Goal: Task Accomplishment & Management: Complete application form

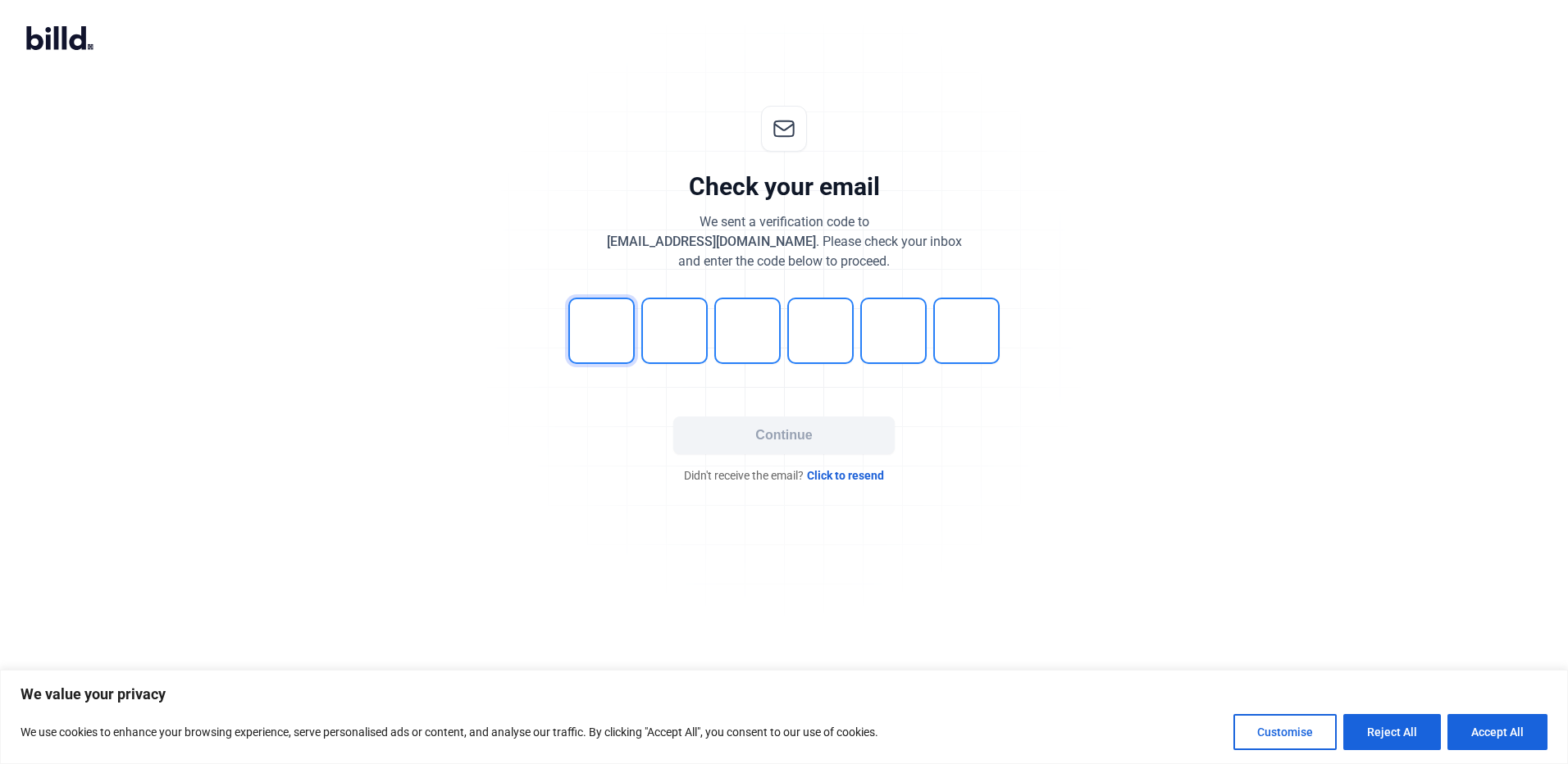
click at [599, 327] on input "tel" at bounding box center [601, 330] width 67 height 67
type input "4"
type input "6"
type input "2"
type input "3"
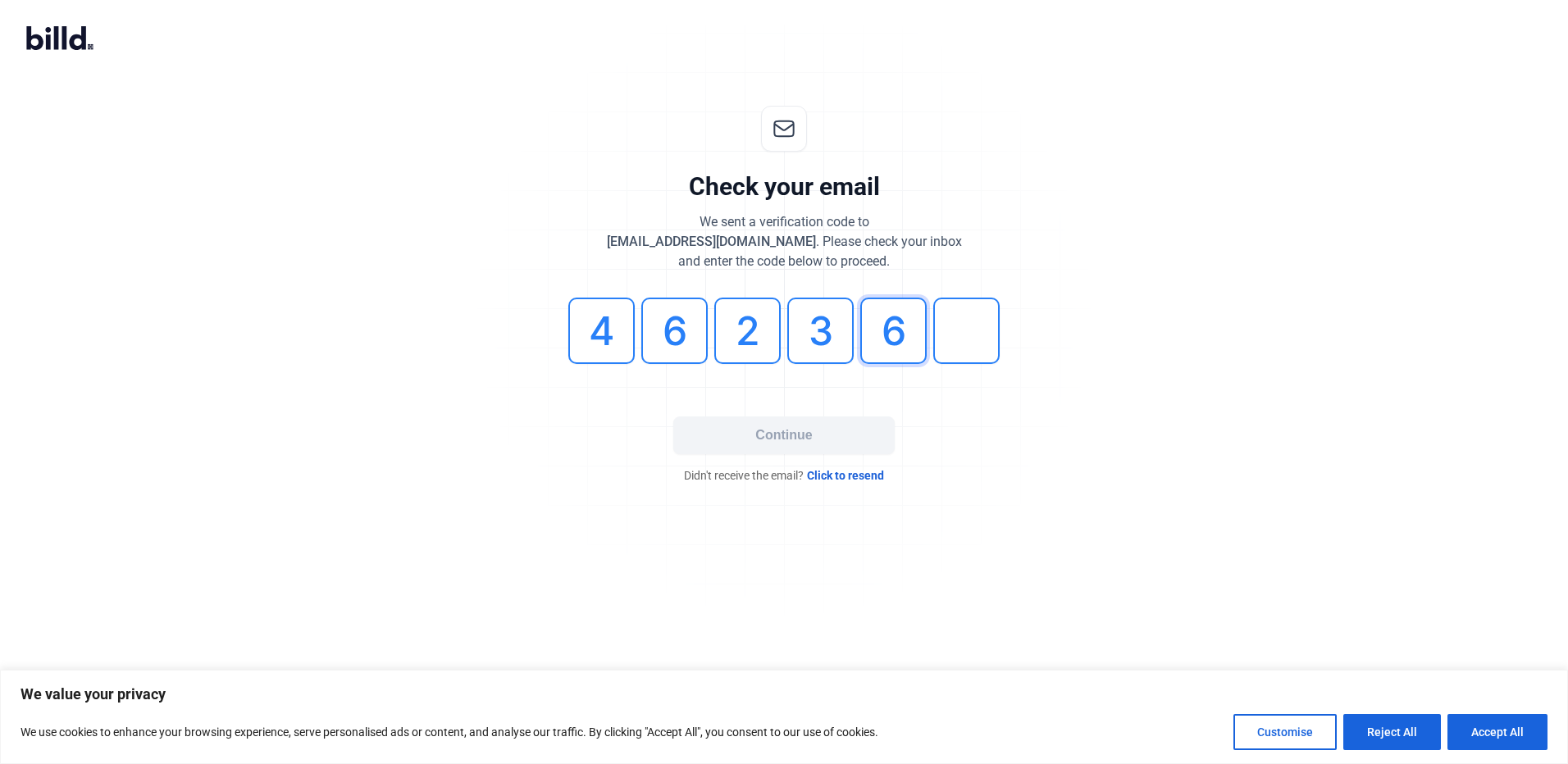
type input "6"
type input "3"
click at [814, 439] on button "Continue" at bounding box center [784, 436] width 222 height 38
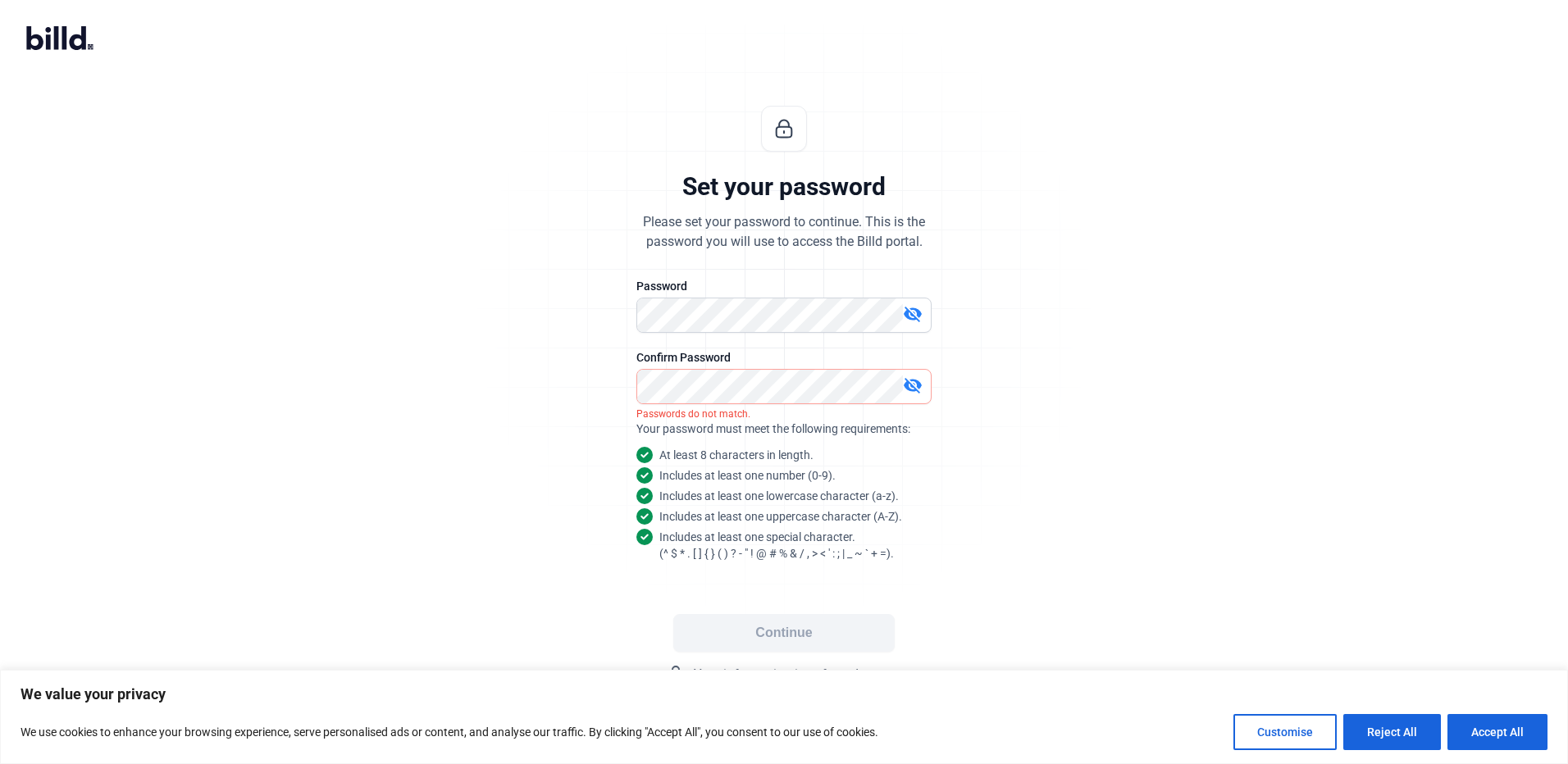
click at [917, 319] on mat-icon "visibility_off" at bounding box center [912, 314] width 20 height 20
click at [915, 387] on mat-icon "visibility_off" at bounding box center [912, 385] width 20 height 20
click at [789, 642] on button "Continue" at bounding box center [784, 633] width 222 height 38
click at [785, 637] on button "Continue" at bounding box center [784, 633] width 222 height 38
click at [250, 375] on div "Set your password Please set your password to continue. This is the password yo…" at bounding box center [784, 395] width 1568 height 632
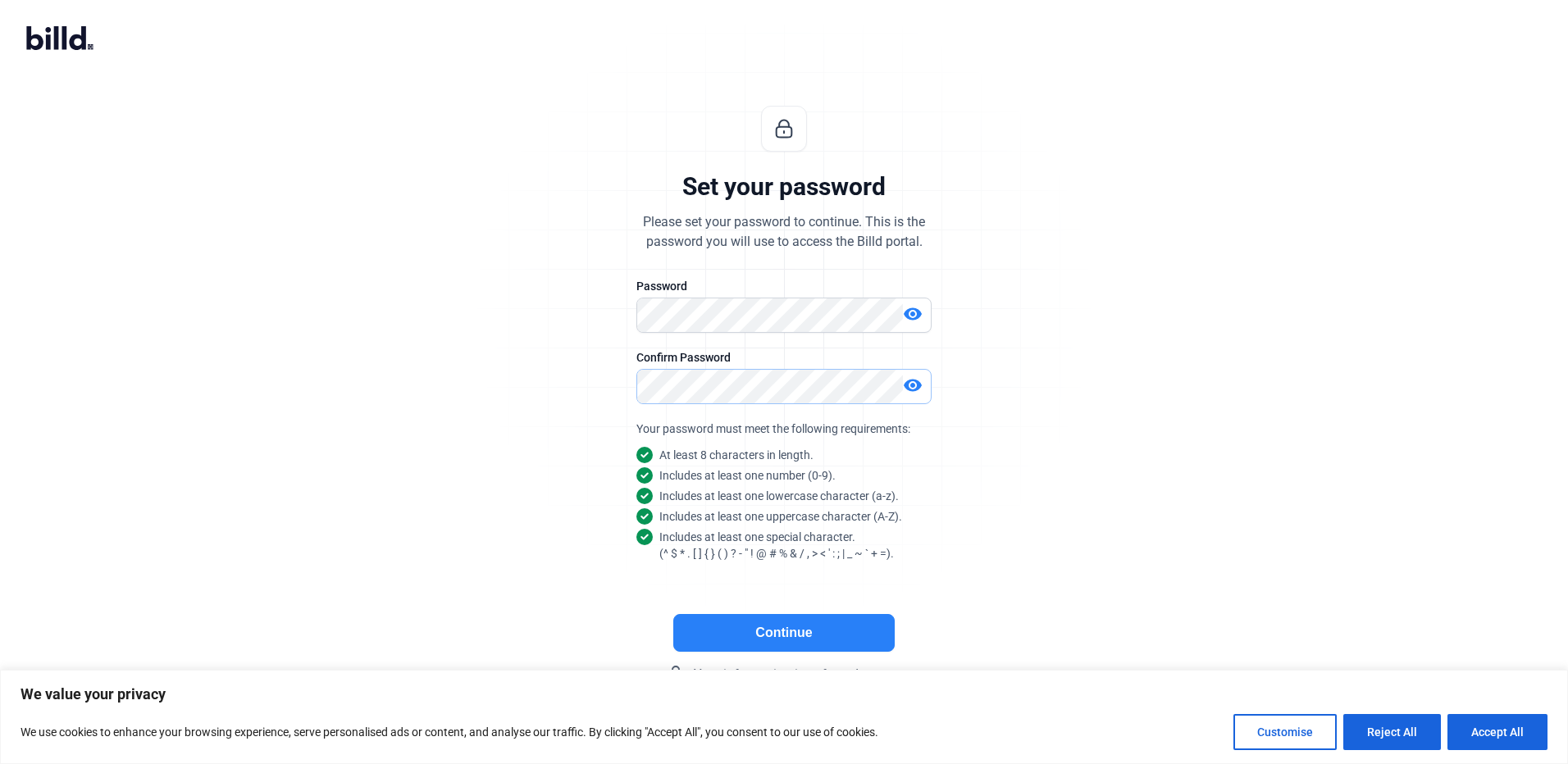
click at [209, 383] on div "Set your password Please set your password to continue. This is the password yo…" at bounding box center [784, 395] width 1568 height 632
click at [789, 635] on button "Continue" at bounding box center [784, 633] width 222 height 38
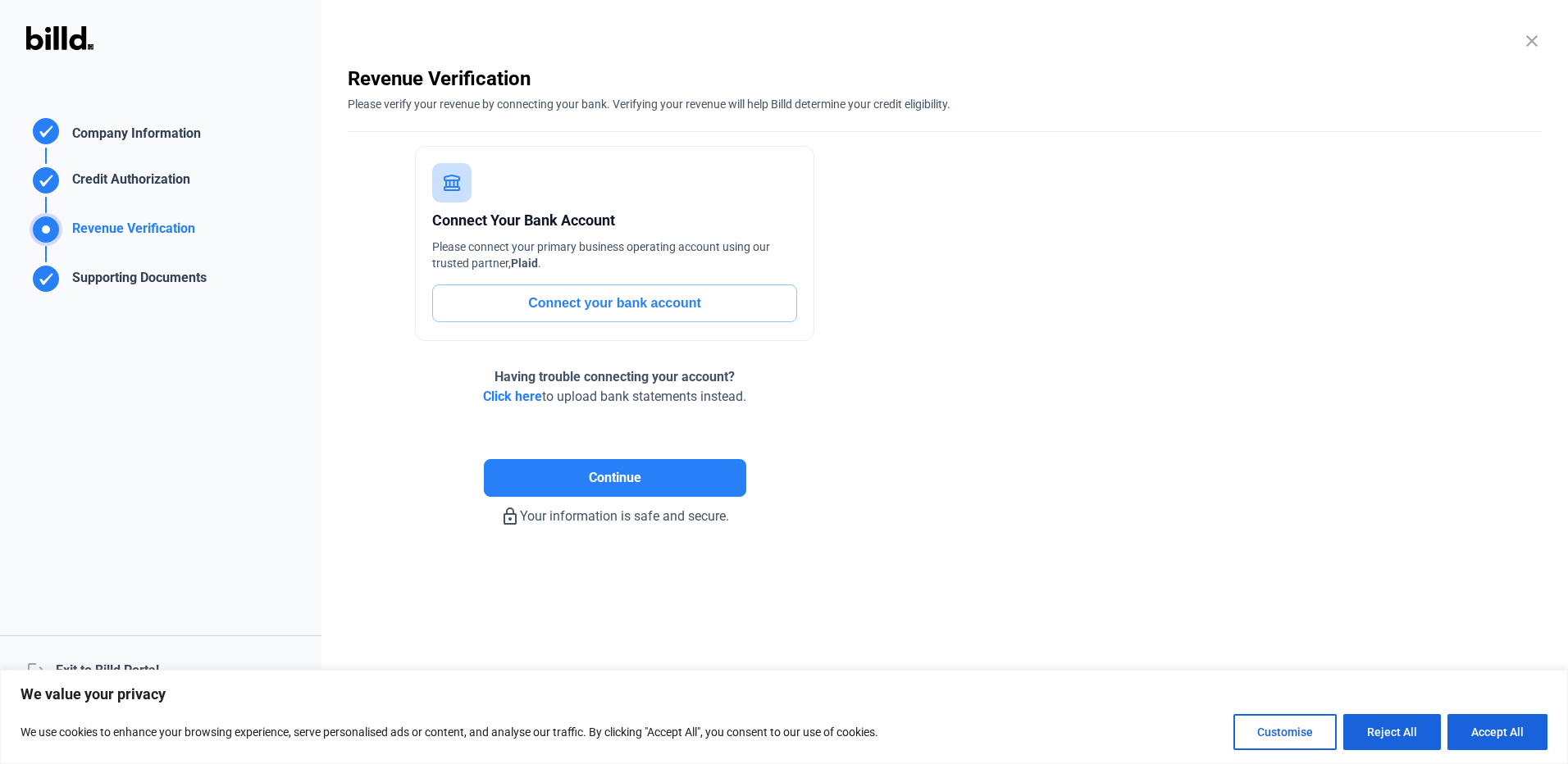
click at [515, 395] on span "Click here" at bounding box center [511, 397] width 59 height 16
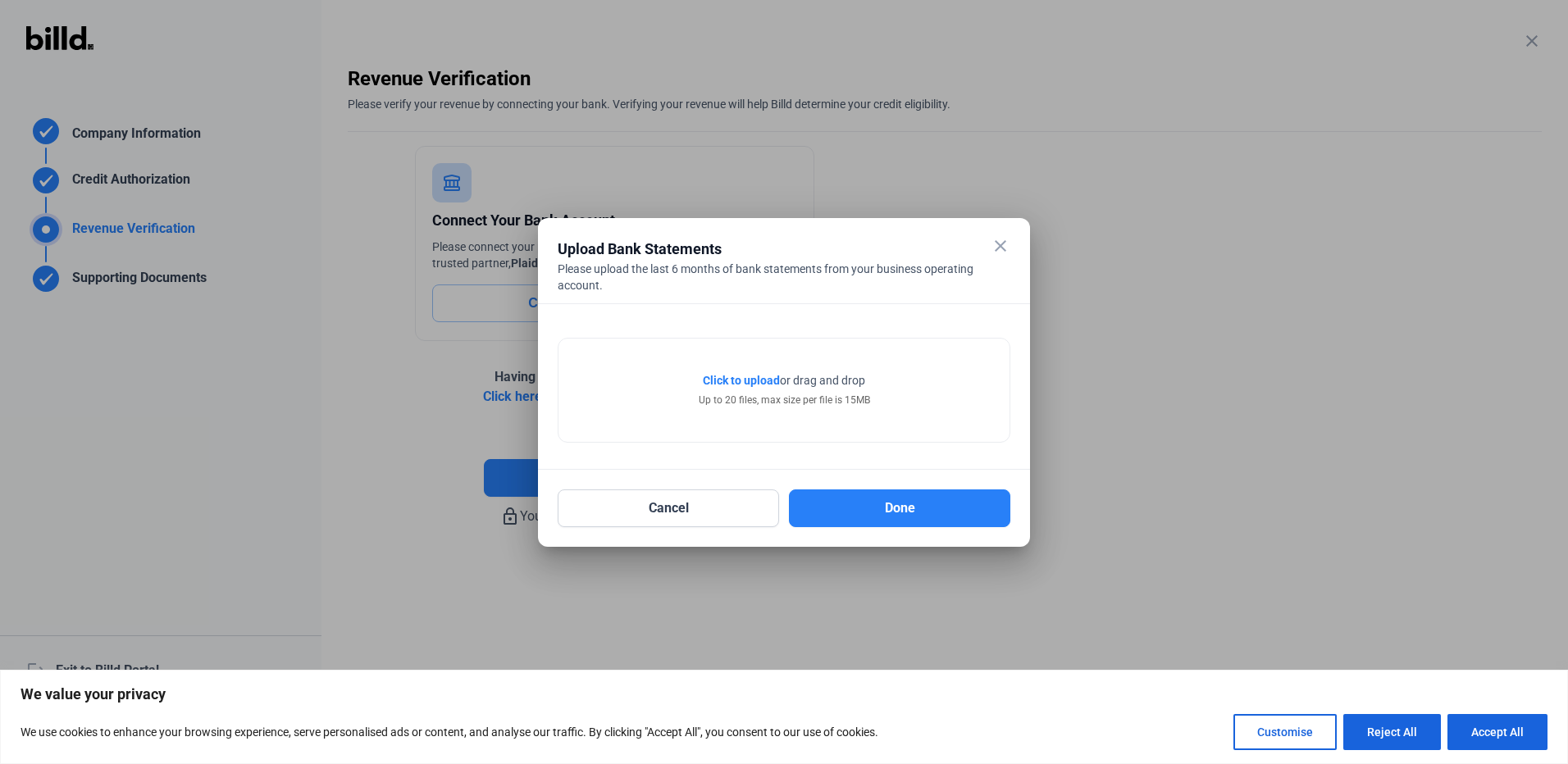
click at [259, 397] on div at bounding box center [784, 382] width 1568 height 764
click at [690, 513] on button "Cancel" at bounding box center [668, 508] width 222 height 38
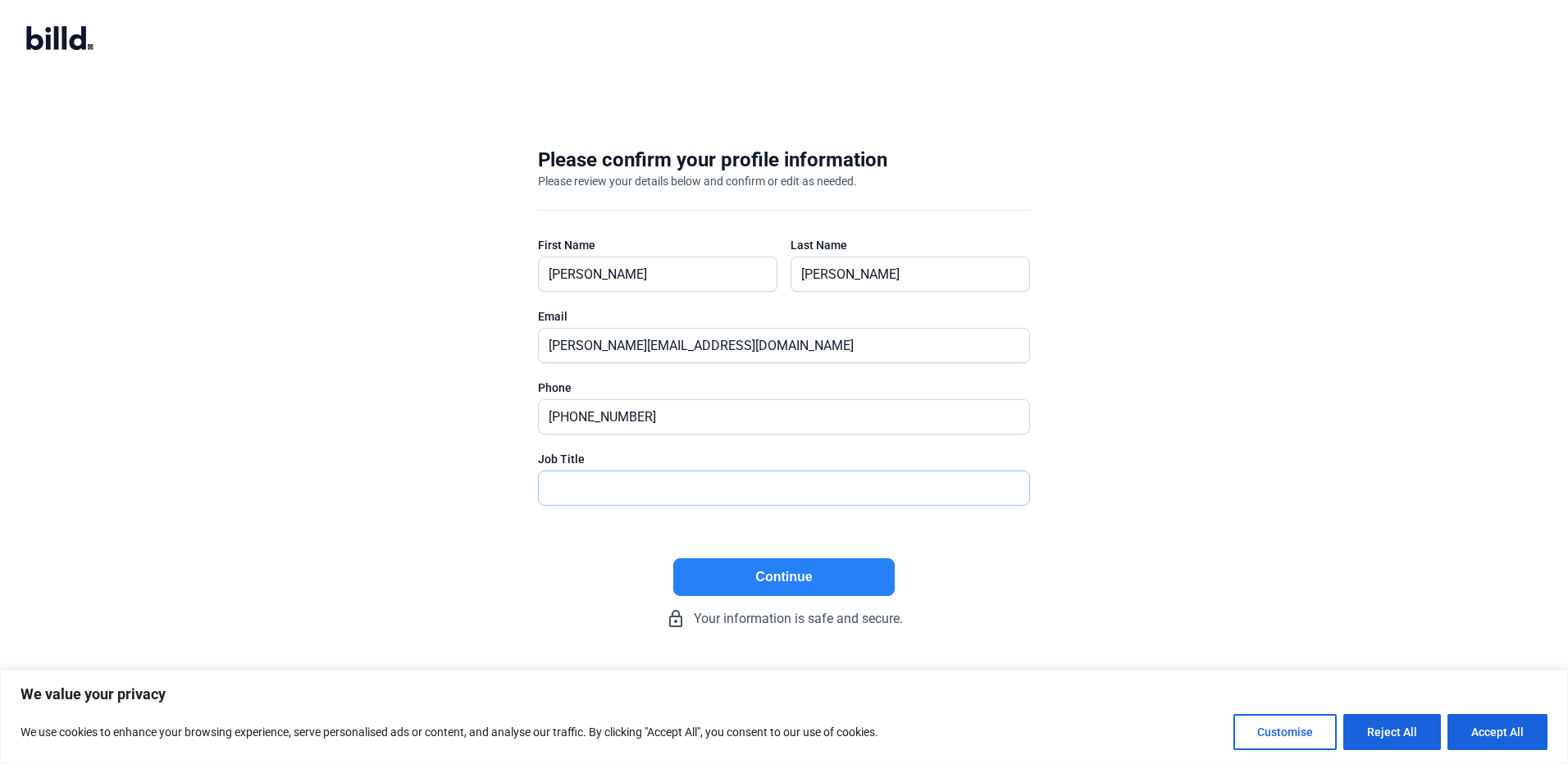
click at [699, 483] on input "text" at bounding box center [774, 488] width 473 height 34
type input "President, Owner"
click at [839, 581] on button "Continue" at bounding box center [784, 577] width 222 height 38
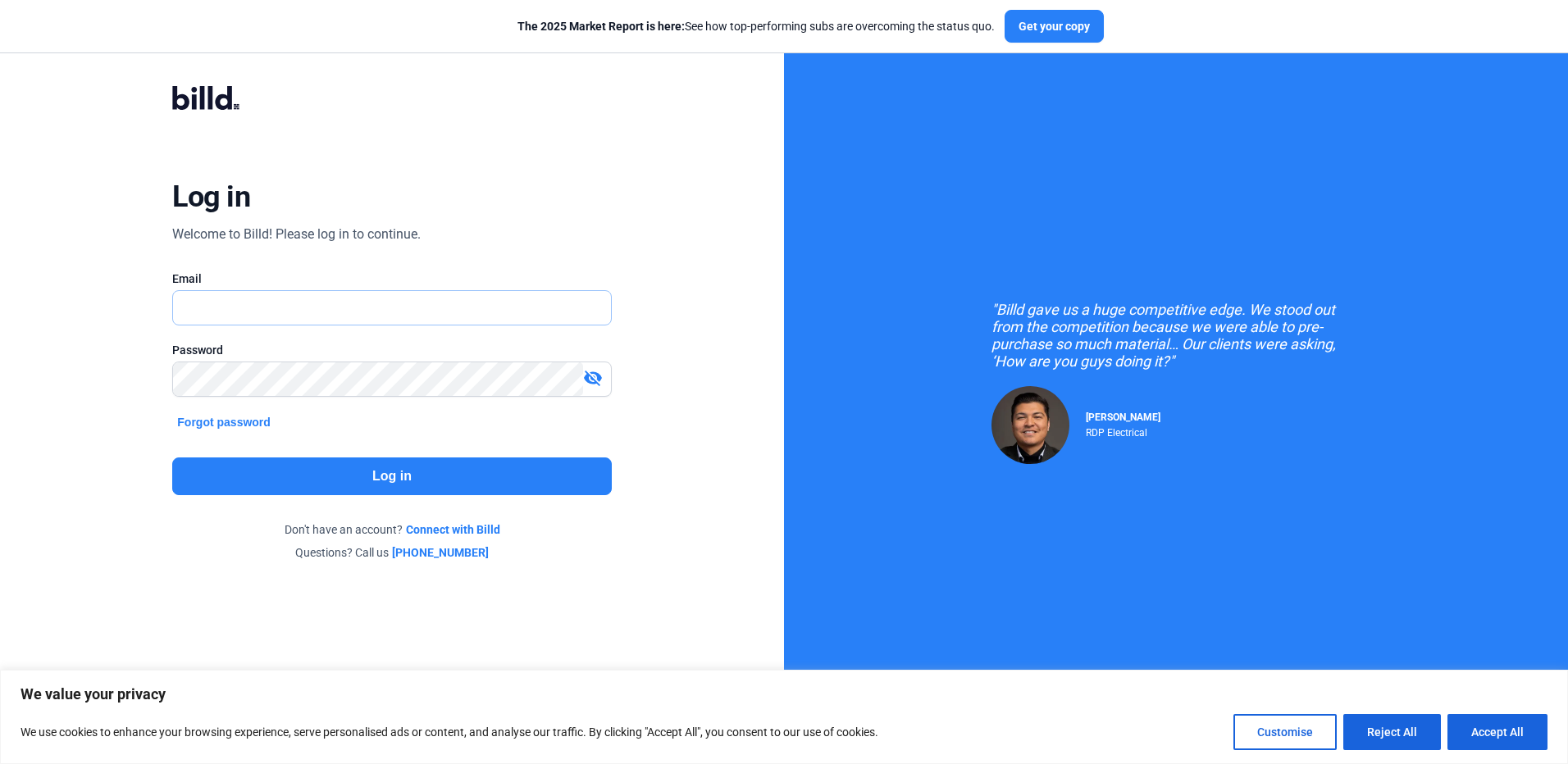
click at [337, 305] on input "text" at bounding box center [382, 308] width 419 height 34
type input "[EMAIL_ADDRESS][DOMAIN_NAME]"
click at [395, 482] on button "Log in" at bounding box center [391, 477] width 439 height 38
